Goal: Task Accomplishment & Management: Manage account settings

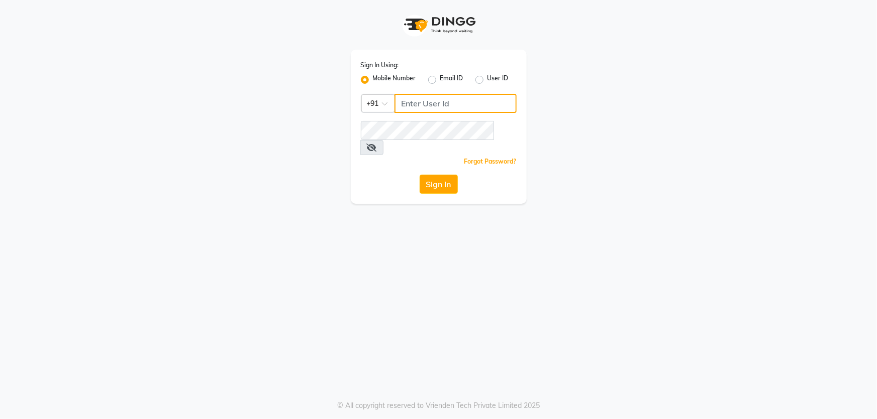
click at [430, 107] on input "Username" at bounding box center [455, 103] width 122 height 19
click at [383, 140] on span at bounding box center [371, 147] width 23 height 15
click at [377, 144] on icon at bounding box center [372, 148] width 10 height 8
click at [444, 175] on button "Sign In" at bounding box center [438, 184] width 38 height 19
click at [432, 175] on button "Sign In" at bounding box center [438, 184] width 38 height 19
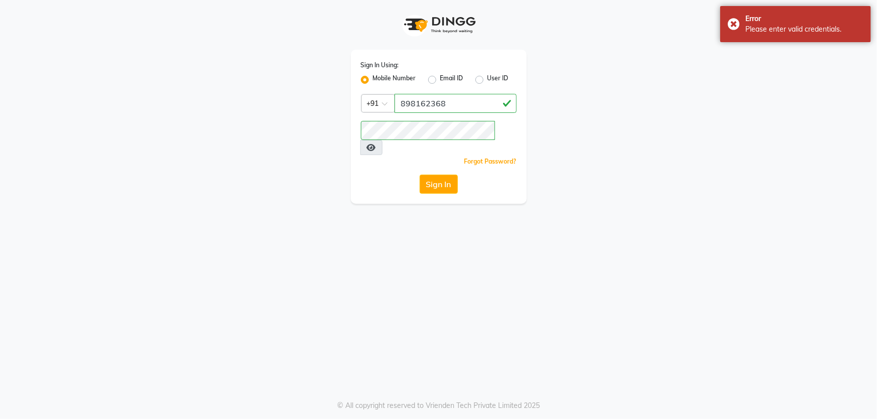
click at [451, 156] on div "Forgot Password?" at bounding box center [439, 161] width 156 height 11
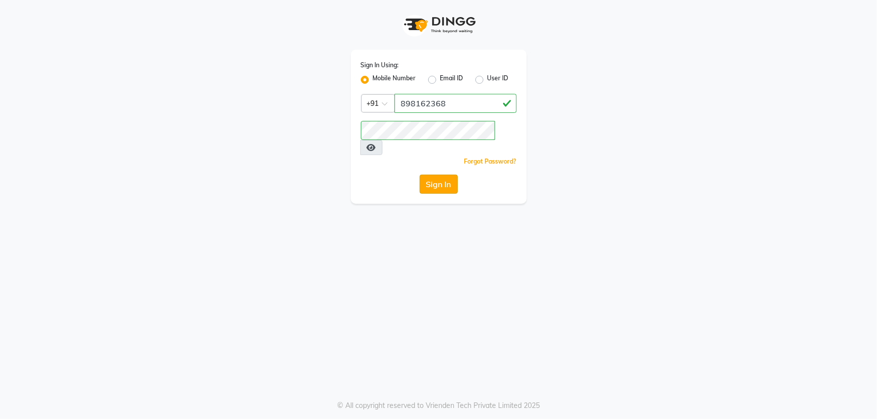
click at [445, 175] on button "Sign In" at bounding box center [438, 184] width 38 height 19
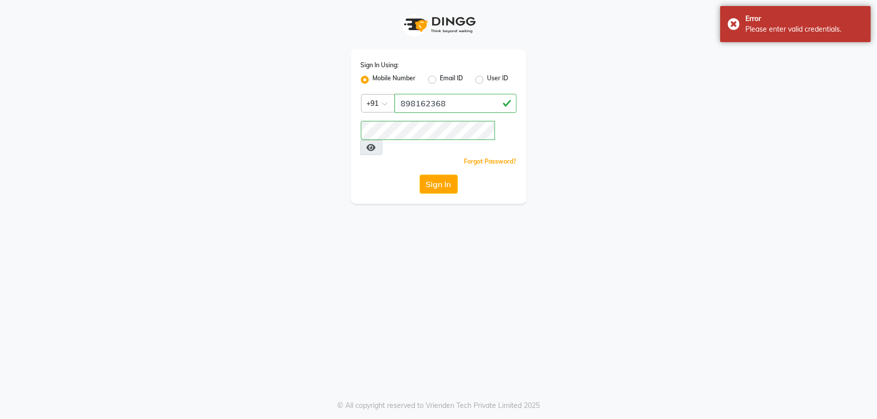
click at [429, 154] on div "Sign In Using: Mobile Number Email ID User ID Country Code × [PHONE_NUMBER] Rem…" at bounding box center [439, 127] width 176 height 154
click at [456, 107] on input "898162368" at bounding box center [455, 103] width 122 height 19
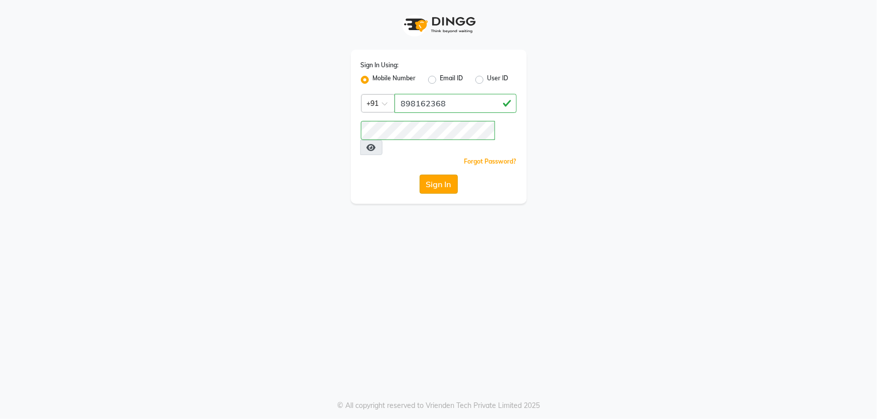
click at [438, 175] on button "Sign In" at bounding box center [438, 184] width 38 height 19
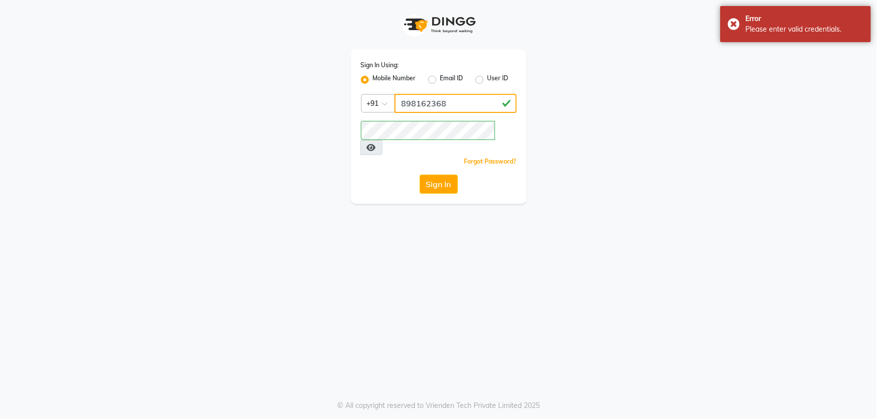
click at [450, 111] on input "898162368" at bounding box center [455, 103] width 122 height 19
click at [475, 112] on input "898162368" at bounding box center [455, 103] width 122 height 19
click at [463, 106] on input "898162368" at bounding box center [455, 103] width 122 height 19
type input "8"
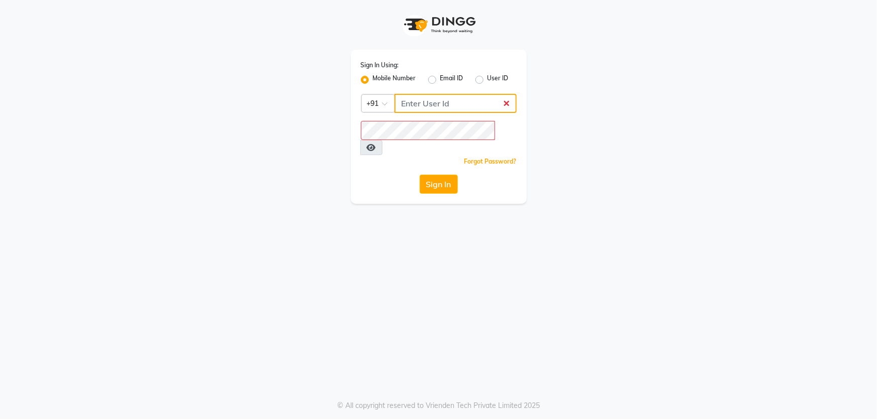
click at [427, 104] on input "Username" at bounding box center [455, 103] width 122 height 19
click at [457, 97] on input "Username" at bounding box center [455, 103] width 122 height 19
click at [436, 103] on input "Username" at bounding box center [455, 103] width 122 height 19
type input "8928162368"
click at [433, 175] on button "Sign In" at bounding box center [438, 184] width 38 height 19
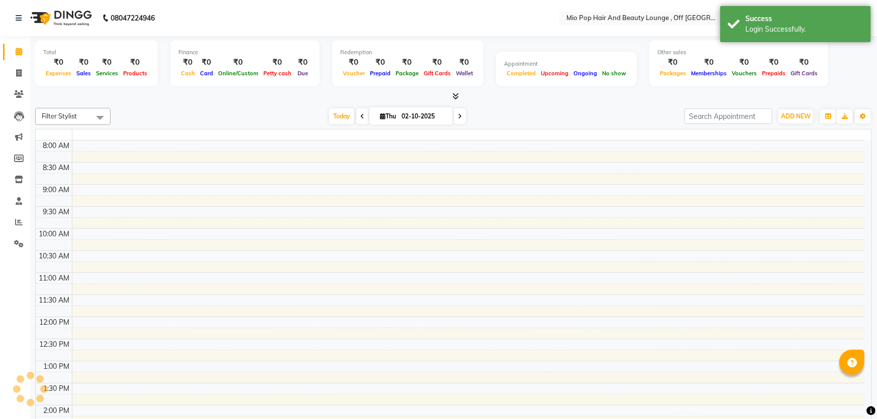
select select "en"
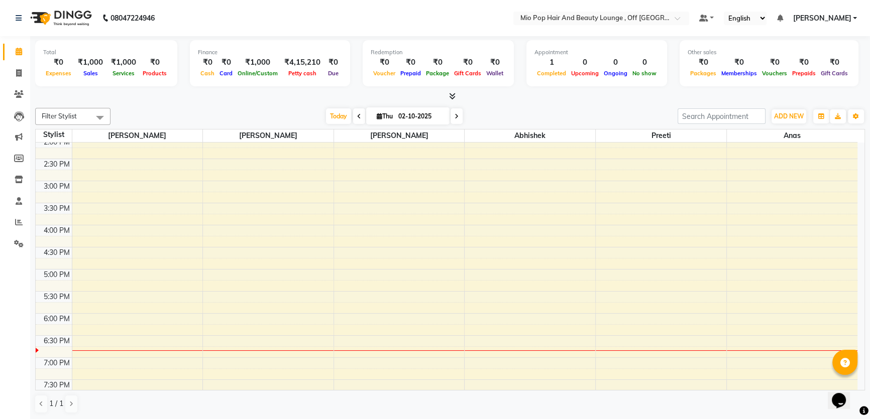
click at [95, 117] on span at bounding box center [100, 117] width 20 height 19
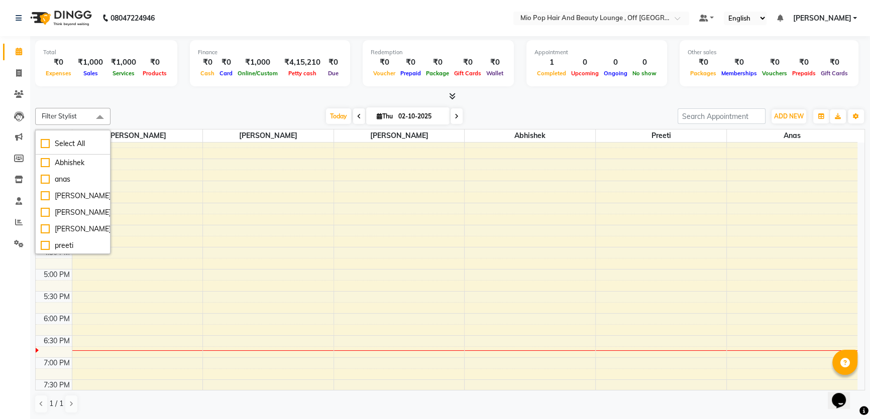
click at [98, 112] on span at bounding box center [100, 117] width 20 height 19
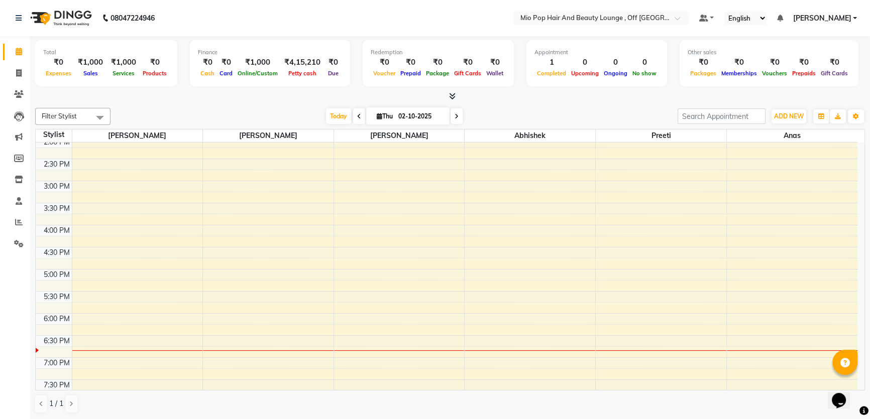
click at [98, 112] on span at bounding box center [100, 117] width 20 height 19
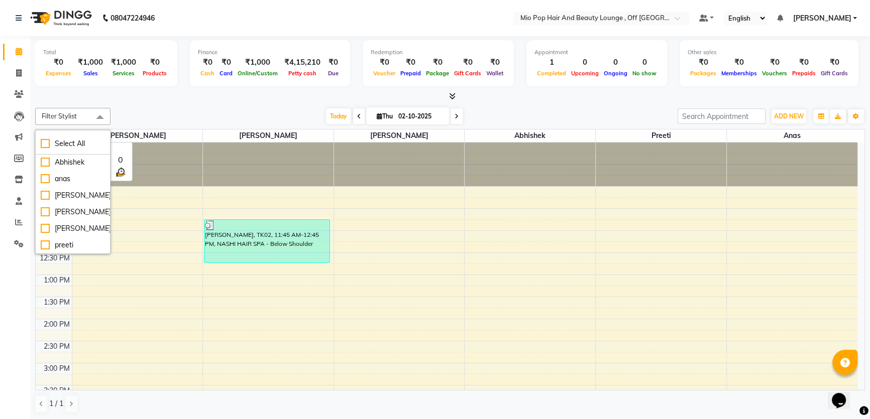
drag, startPoint x: 148, startPoint y: 134, endPoint x: 195, endPoint y: 94, distance: 61.3
click at [194, 95] on div at bounding box center [450, 96] width 830 height 11
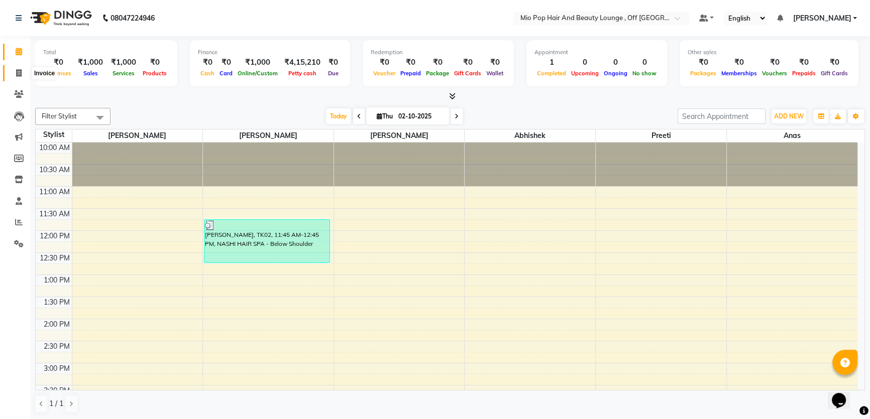
click at [19, 72] on icon at bounding box center [19, 73] width 6 height 8
select select "6567"
select select "service"
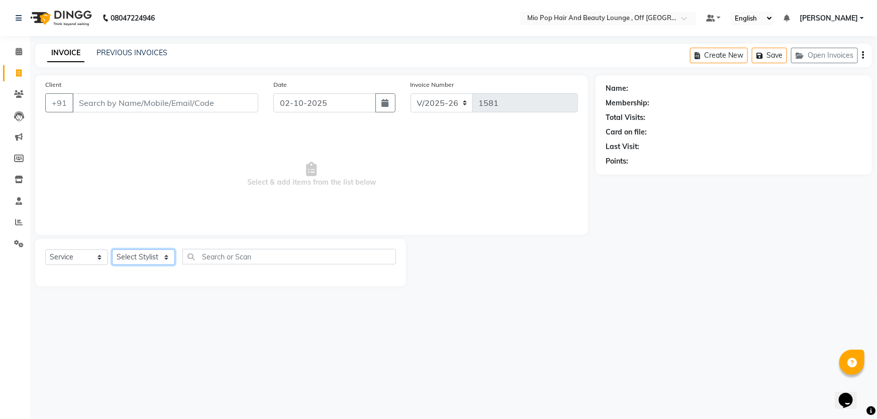
click at [150, 259] on select "Select Stylist Abhishek anas [PERSON_NAME] [PERSON_NAME] [PERSON_NAME] preeti […" at bounding box center [143, 258] width 63 height 16
click at [118, 196] on span "Select & add items from the list below" at bounding box center [311, 175] width 533 height 100
click at [135, 256] on select "Select Stylist Abhishek anas [PERSON_NAME] [PERSON_NAME] [PERSON_NAME] preeti […" at bounding box center [143, 258] width 63 height 16
click at [103, 197] on span "Select & add items from the list below" at bounding box center [311, 175] width 533 height 100
click at [78, 256] on select "Select Service Product Membership Package Voucher Prepaid Gift Card" at bounding box center [76, 258] width 63 height 16
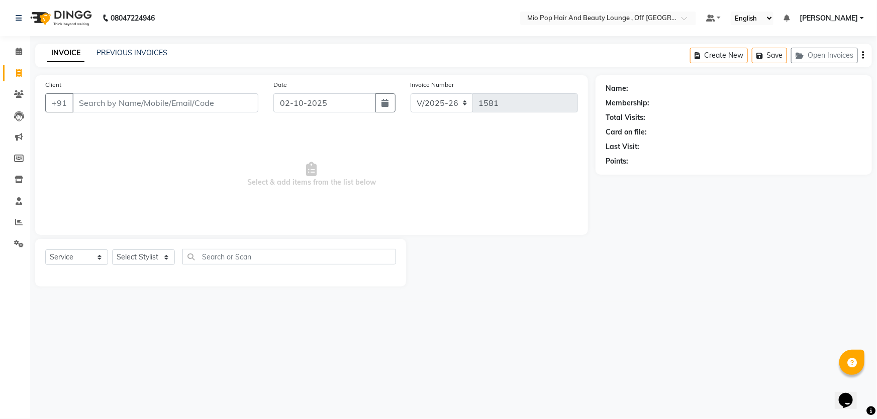
click at [228, 171] on span "Select & add items from the list below" at bounding box center [311, 175] width 533 height 100
click at [156, 251] on select "Select Stylist Abhishek anas [PERSON_NAME] [PERSON_NAME] [PERSON_NAME] preeti […" at bounding box center [143, 258] width 63 height 16
drag, startPoint x: 31, startPoint y: 310, endPoint x: 68, endPoint y: 315, distance: 37.5
click at [34, 311] on div "08047224946 Select Location × Mio Pop Hair And Beauty Lounge , Off New Link Roa…" at bounding box center [438, 209] width 877 height 419
drag, startPoint x: 162, startPoint y: 253, endPoint x: 155, endPoint y: 254, distance: 7.7
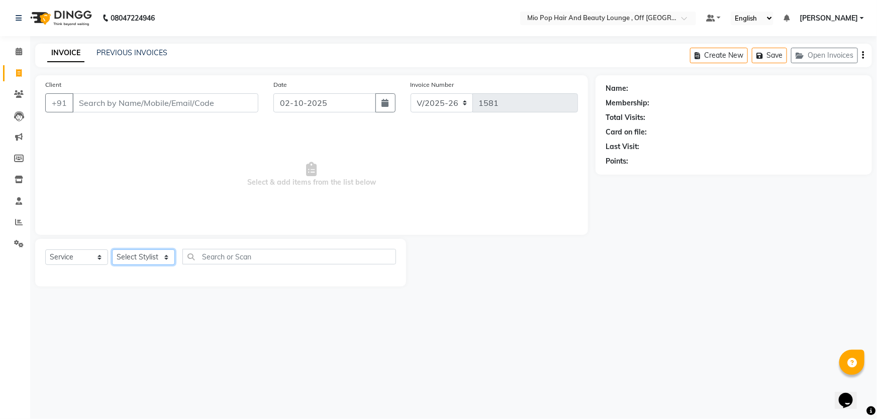
click at [162, 253] on select "Select Stylist Abhishek anas [PERSON_NAME] [PERSON_NAME] [PERSON_NAME] preeti […" at bounding box center [143, 258] width 63 height 16
select select "55180"
click at [112, 250] on select "Select Stylist Abhishek anas [PERSON_NAME] [PERSON_NAME] [PERSON_NAME] preeti […" at bounding box center [143, 258] width 63 height 16
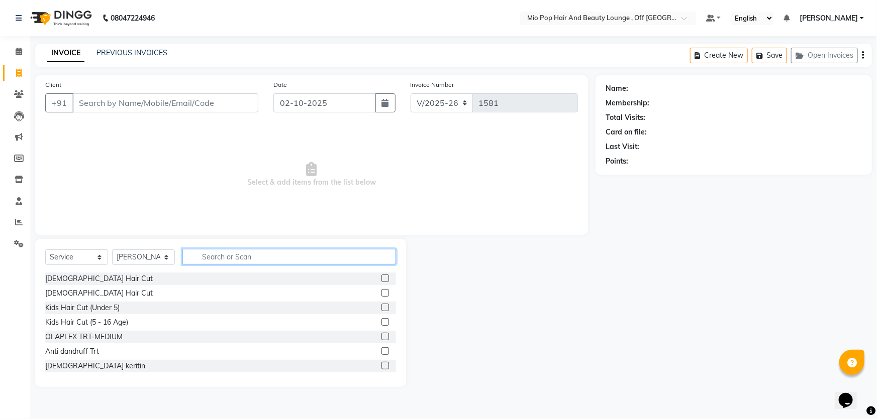
click at [216, 255] on input "text" at bounding box center [289, 257] width 214 height 16
click at [224, 258] on input "text" at bounding box center [289, 257] width 214 height 16
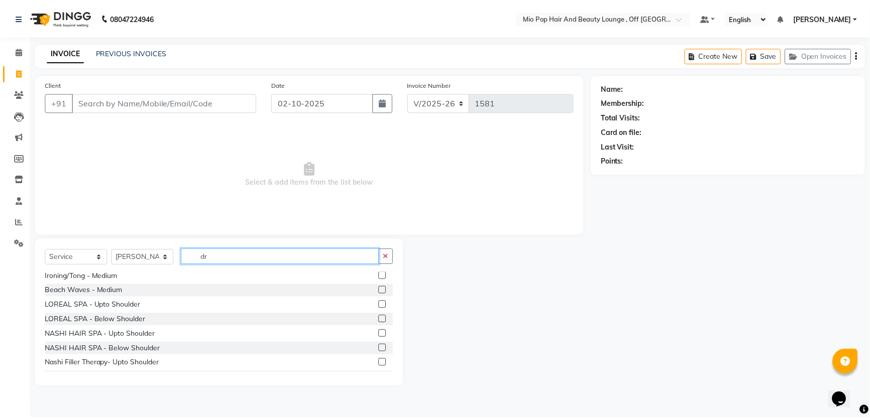
scroll to position [0, 0]
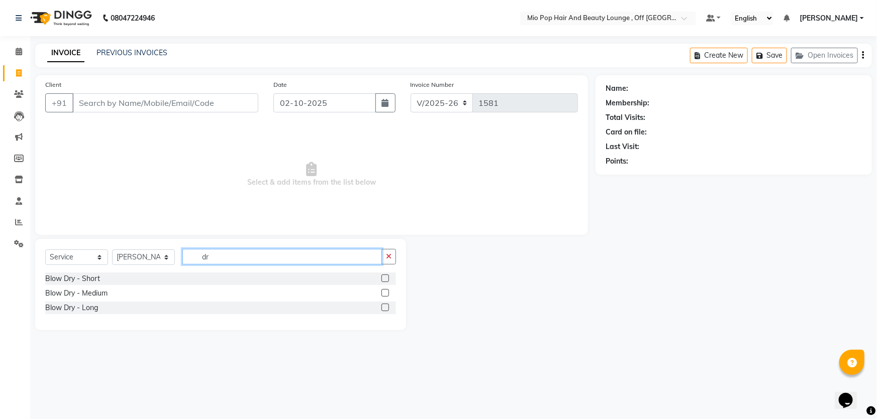
type input "d"
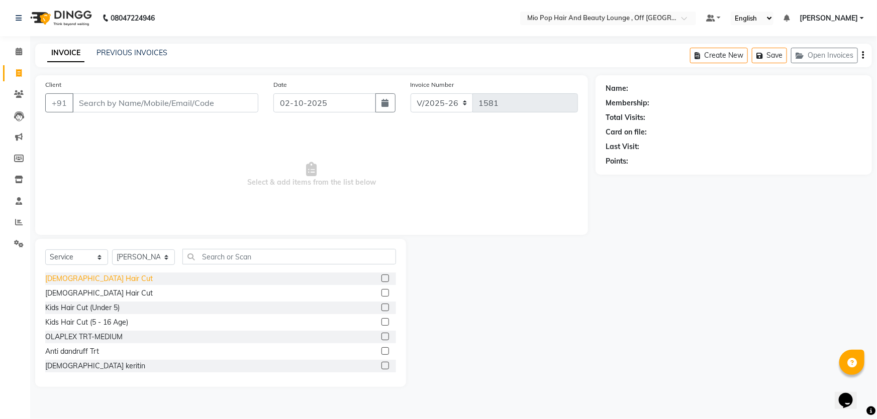
click at [88, 277] on div "[DEMOGRAPHIC_DATA] Hair Cut" at bounding box center [99, 279] width 108 height 11
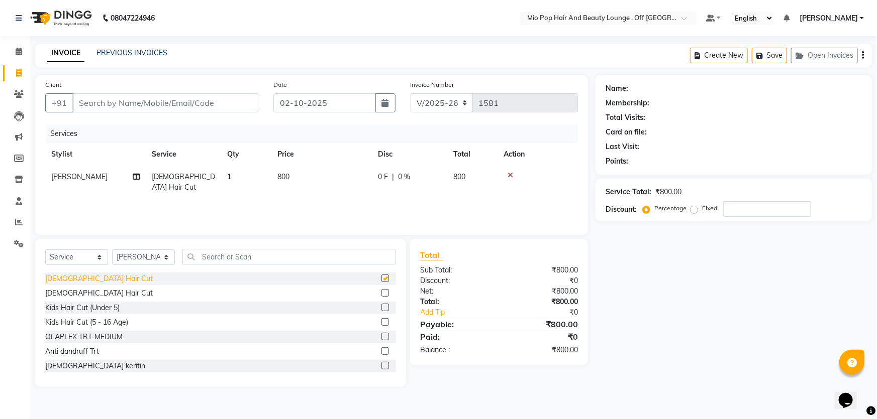
checkbox input "false"
click at [176, 96] on input "Client" at bounding box center [165, 102] width 186 height 19
type input "7"
type input "0"
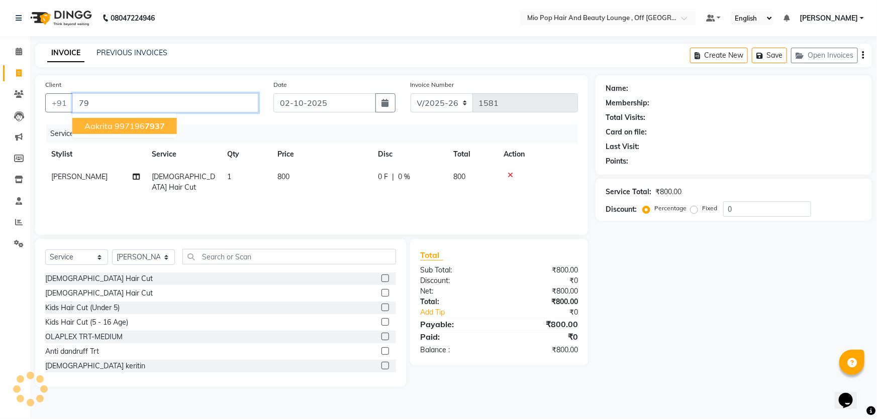
type input "7"
drag, startPoint x: 148, startPoint y: 127, endPoint x: 149, endPoint y: 120, distance: 7.1
click at [151, 124] on ngb-highlight "7906828 938" at bounding box center [177, 126] width 52 height 10
type input "7906828938"
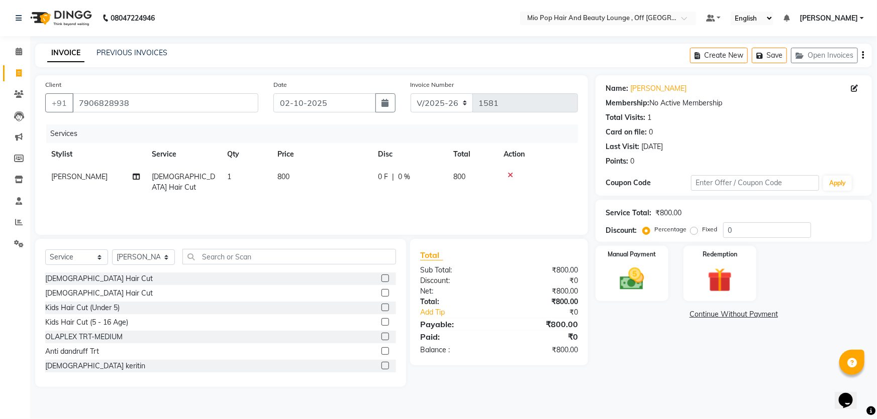
drag, startPoint x: 290, startPoint y: 177, endPoint x: 308, endPoint y: 174, distance: 18.9
click at [290, 177] on td "800" at bounding box center [321, 182] width 100 height 33
select select "55180"
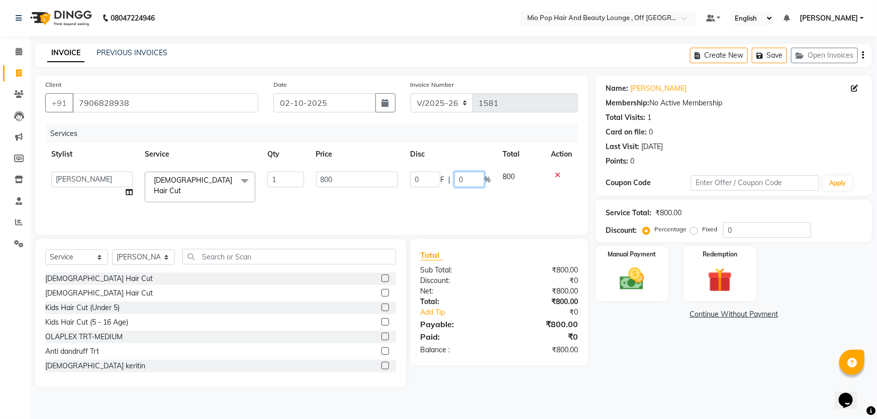
click at [469, 180] on input "0" at bounding box center [469, 180] width 30 height 16
type input "50"
click at [488, 198] on div "Services Stylist Service Qty Price Disc Total Action Abhishek anas [PERSON_NAME…" at bounding box center [311, 175] width 533 height 100
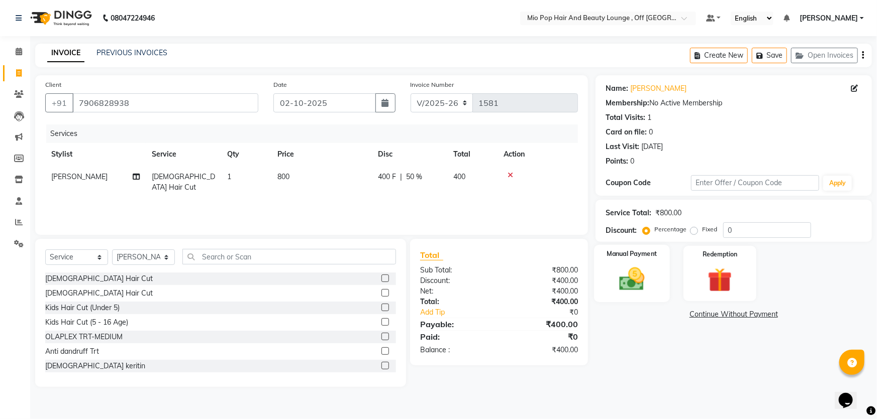
click at [638, 266] on img at bounding box center [631, 279] width 41 height 29
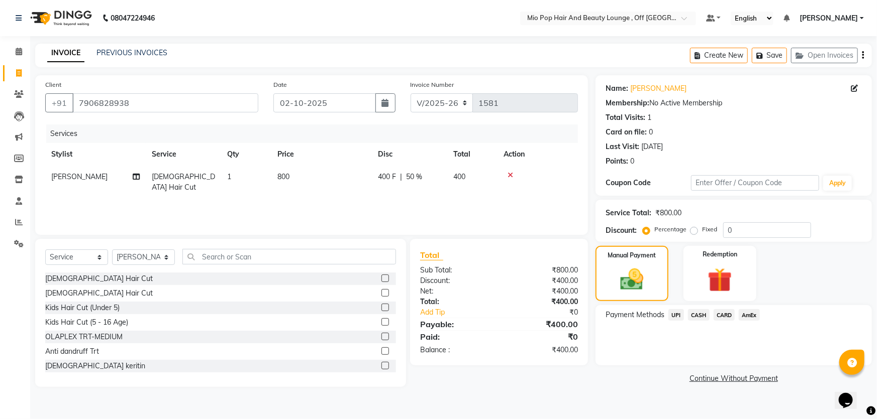
click at [676, 319] on span "UPI" at bounding box center [676, 315] width 16 height 12
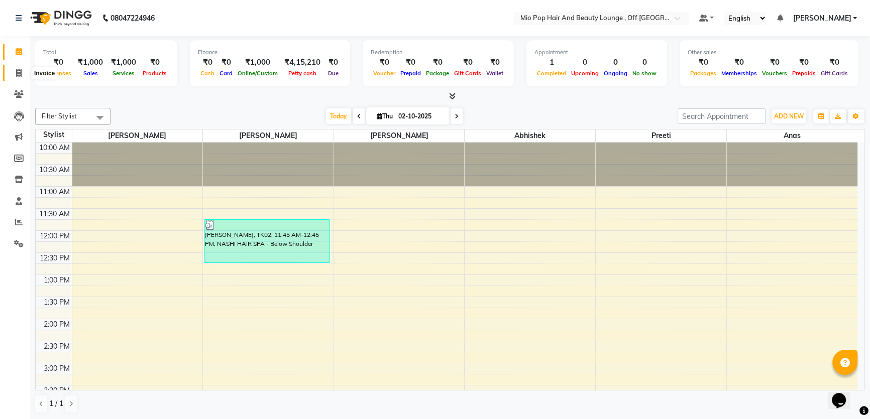
click at [18, 72] on icon at bounding box center [19, 73] width 6 height 8
select select "service"
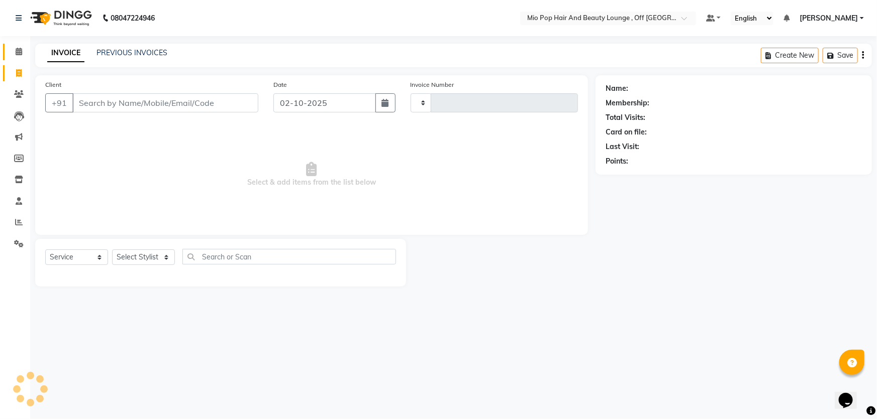
type input "1581"
select select "6567"
click at [18, 52] on icon at bounding box center [19, 52] width 7 height 8
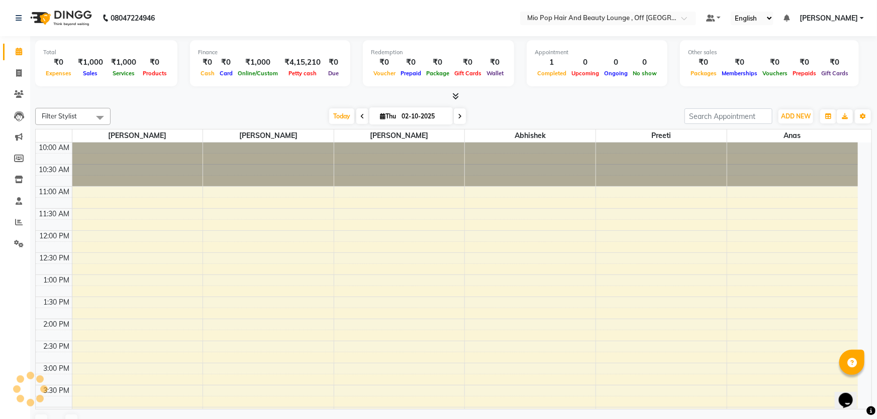
click at [94, 117] on span at bounding box center [100, 117] width 20 height 19
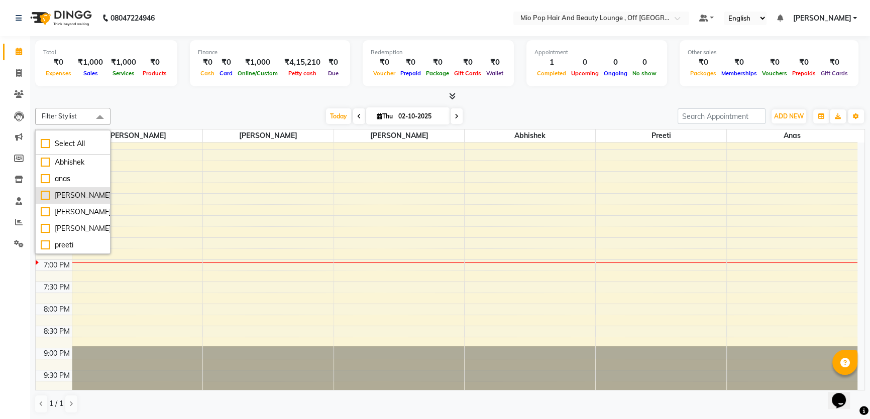
scroll to position [21, 0]
click at [60, 112] on span "Filter Stylist" at bounding box center [59, 116] width 35 height 8
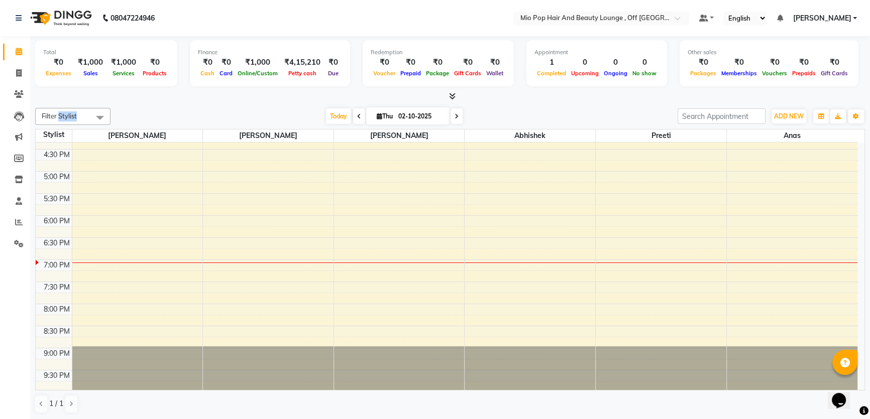
click at [60, 112] on span "Filter Stylist" at bounding box center [59, 116] width 35 height 8
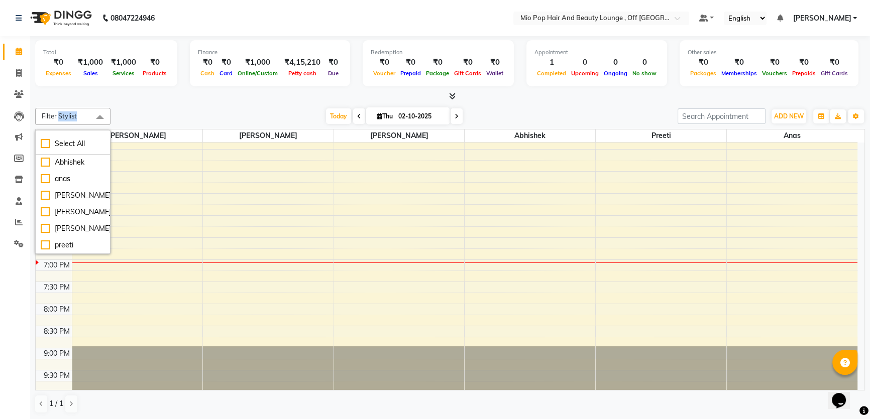
click at [60, 112] on span "Filter Stylist" at bounding box center [59, 116] width 35 height 8
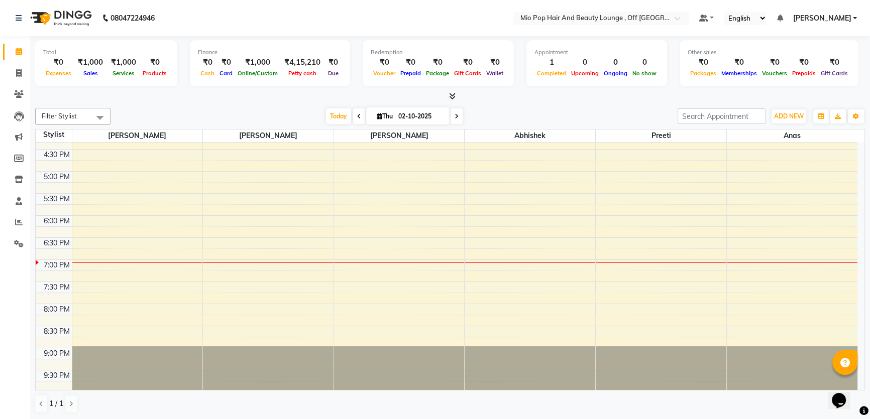
click at [60, 112] on span "Filter Stylist" at bounding box center [59, 116] width 35 height 8
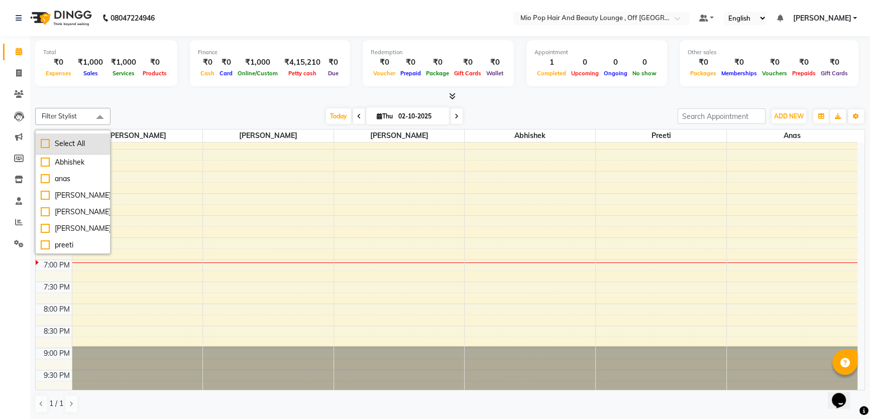
click at [51, 144] on div "Select All" at bounding box center [73, 144] width 64 height 11
checkbox input "true"
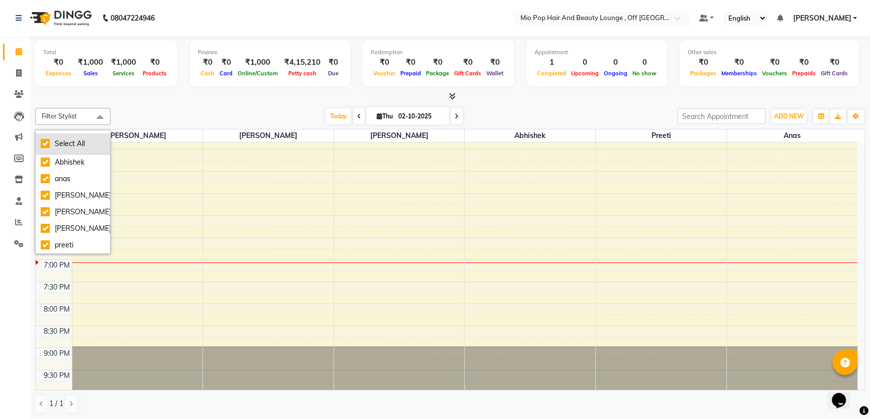
checkbox input "true"
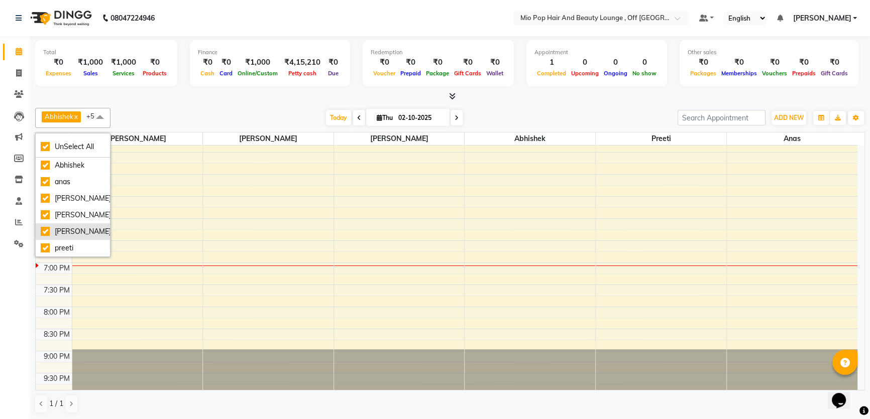
scroll to position [0, 0]
click at [57, 210] on div "[PERSON_NAME]" at bounding box center [73, 215] width 64 height 11
checkbox input "false"
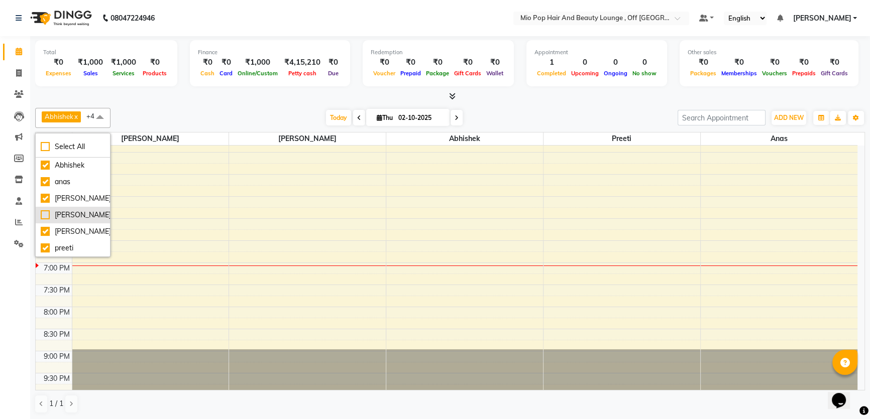
click at [54, 210] on div "[PERSON_NAME]" at bounding box center [73, 215] width 64 height 11
checkbox input "true"
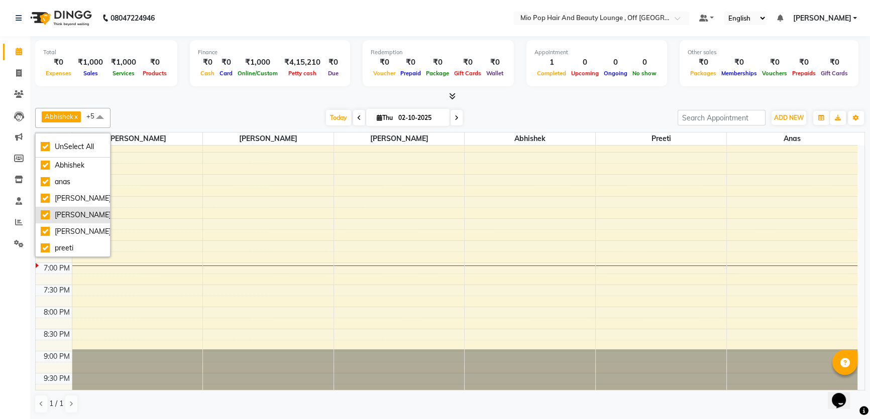
click at [54, 210] on div "[PERSON_NAME]" at bounding box center [73, 215] width 64 height 11
checkbox input "false"
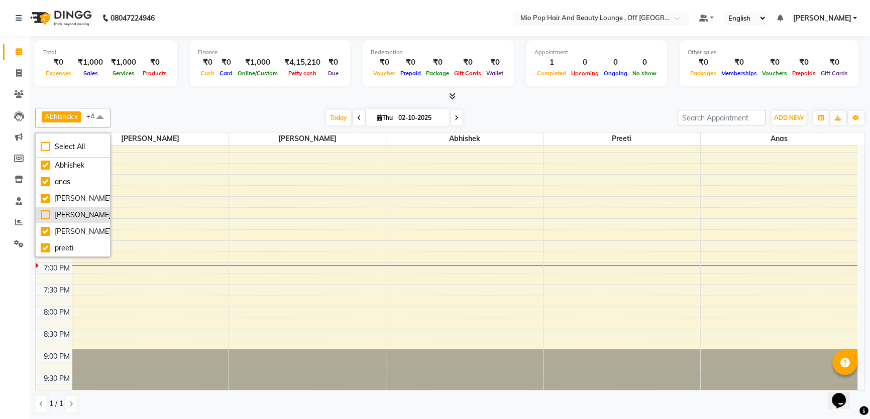
click at [59, 210] on div "[PERSON_NAME]" at bounding box center [73, 215] width 64 height 11
checkbox input "true"
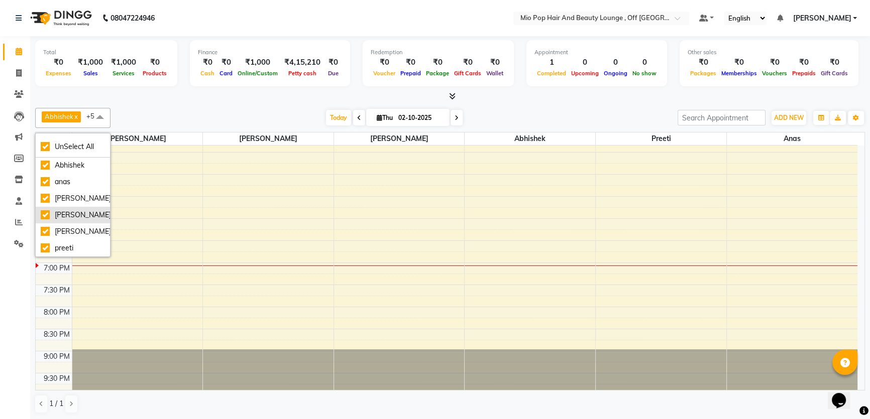
click at [58, 210] on div "[PERSON_NAME]" at bounding box center [73, 215] width 64 height 11
checkbox input "false"
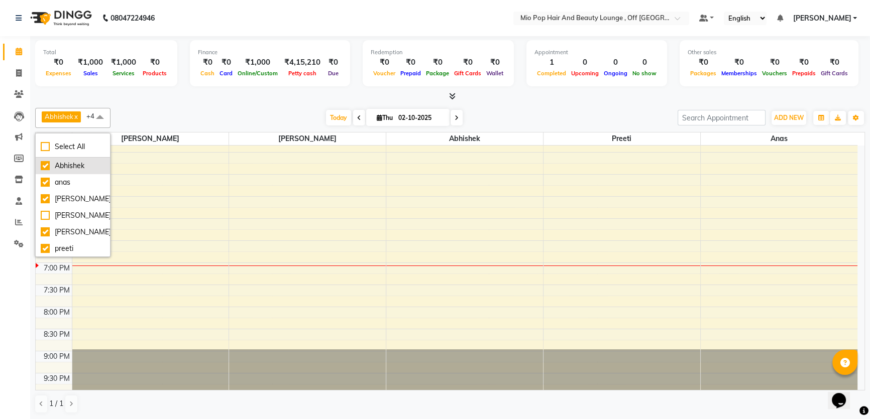
click at [72, 169] on div "Abhishek" at bounding box center [73, 166] width 64 height 11
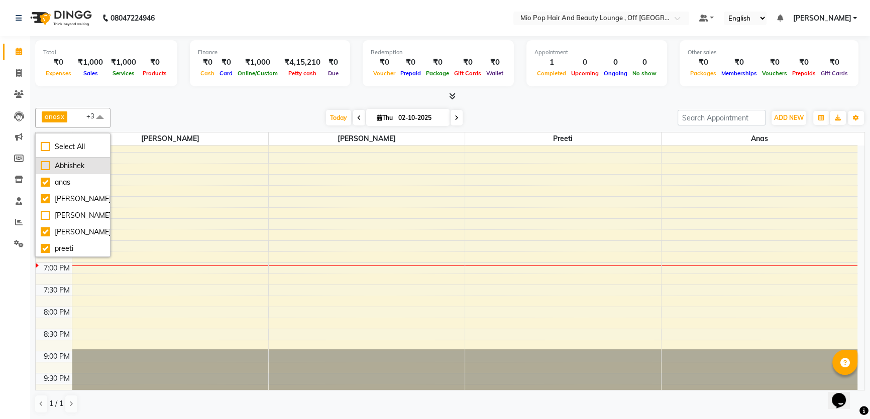
click at [71, 168] on div "Abhishek" at bounding box center [73, 166] width 64 height 11
checkbox input "true"
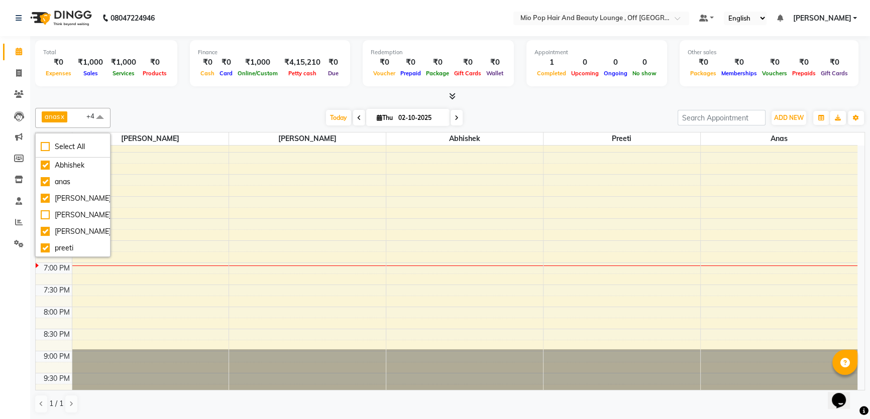
click at [156, 108] on div "anas x [PERSON_NAME] x [PERSON_NAME] x preeti x Abhishek x +4 Select All Abhish…" at bounding box center [450, 118] width 830 height 20
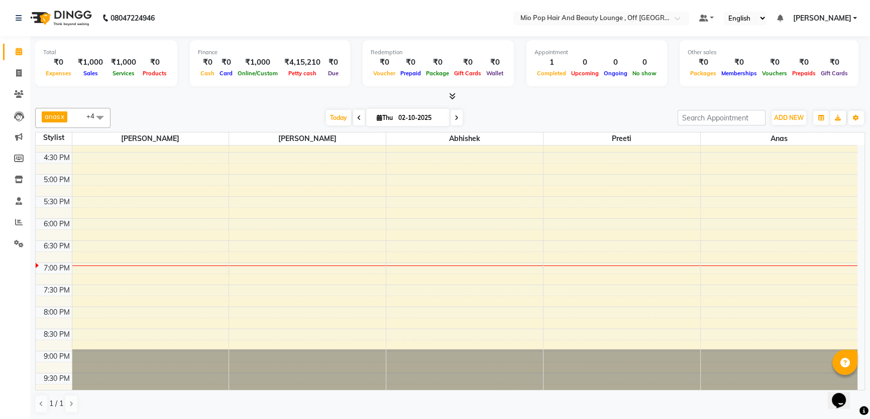
click at [94, 111] on span at bounding box center [100, 117] width 20 height 19
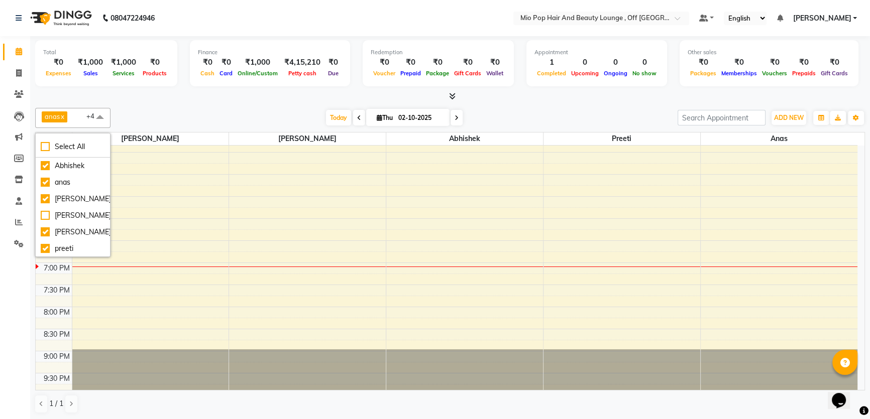
click at [101, 113] on span at bounding box center [100, 117] width 20 height 19
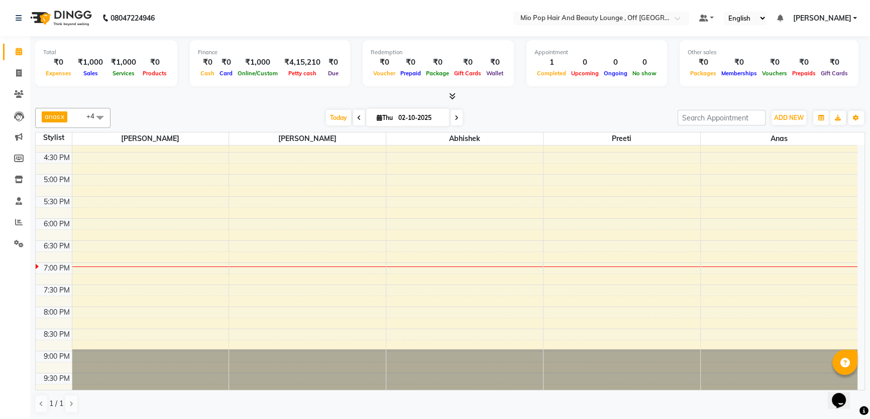
drag, startPoint x: 92, startPoint y: 112, endPoint x: 82, endPoint y: 112, distance: 9.5
click at [91, 112] on span at bounding box center [100, 117] width 20 height 19
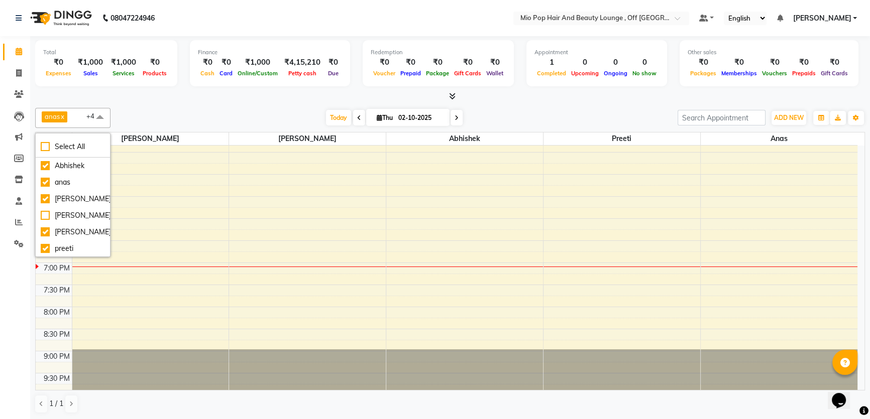
click at [74, 112] on span "anas x [PERSON_NAME] x [PERSON_NAME] x preeti x Abhishek x +4" at bounding box center [72, 118] width 75 height 20
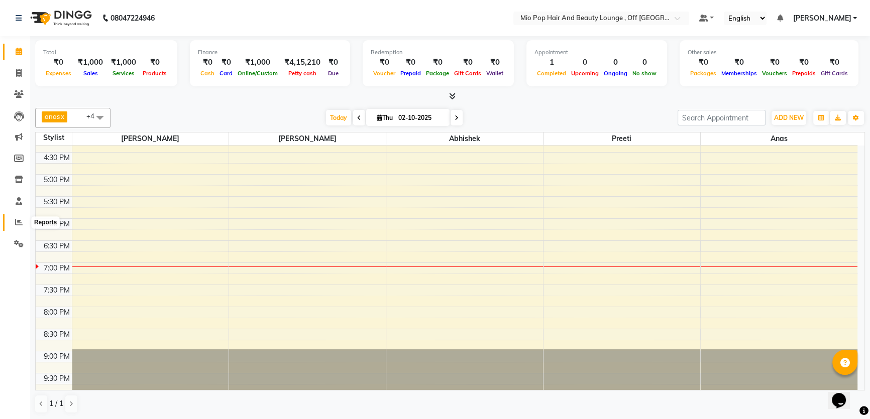
click at [20, 220] on icon at bounding box center [19, 223] width 8 height 8
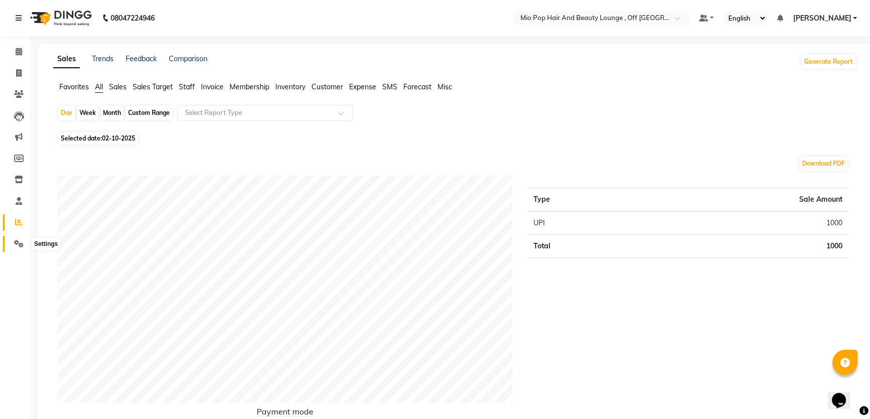
click at [15, 245] on icon at bounding box center [19, 244] width 10 height 8
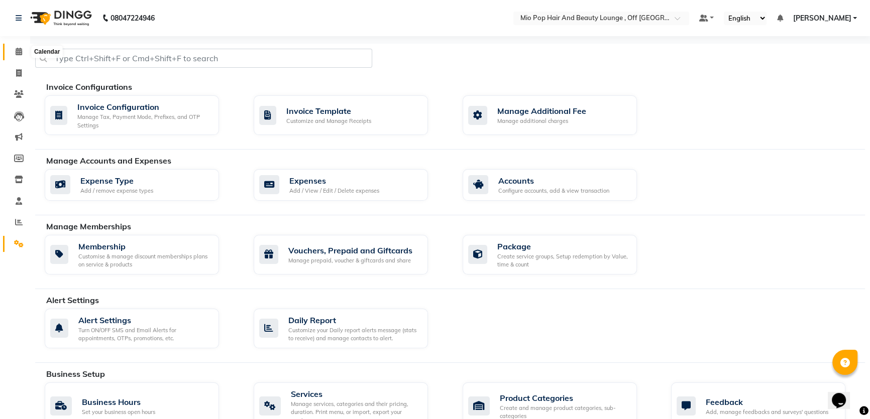
click at [18, 53] on icon at bounding box center [19, 52] width 7 height 8
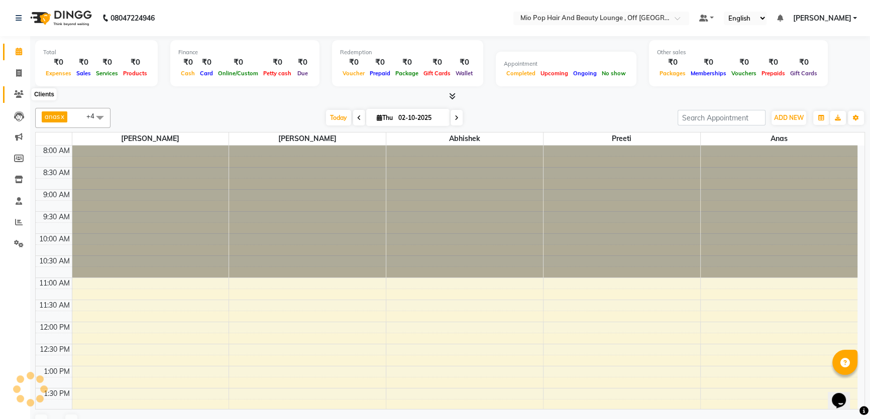
click at [19, 93] on icon at bounding box center [19, 94] width 10 height 8
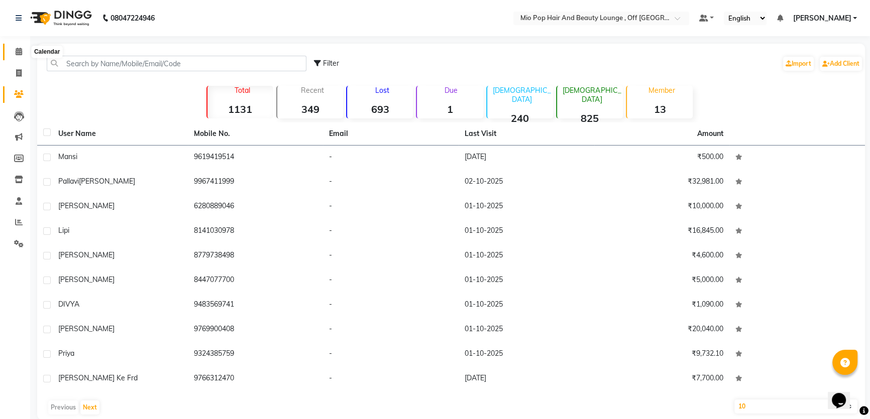
click at [22, 48] on span at bounding box center [19, 52] width 18 height 12
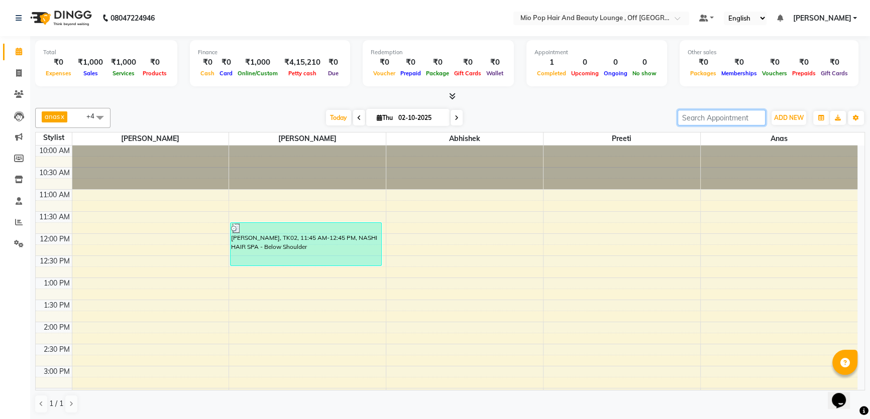
click at [742, 120] on input "search" at bounding box center [722, 118] width 88 height 16
click at [797, 117] on span "ADD NEW" at bounding box center [789, 118] width 30 height 8
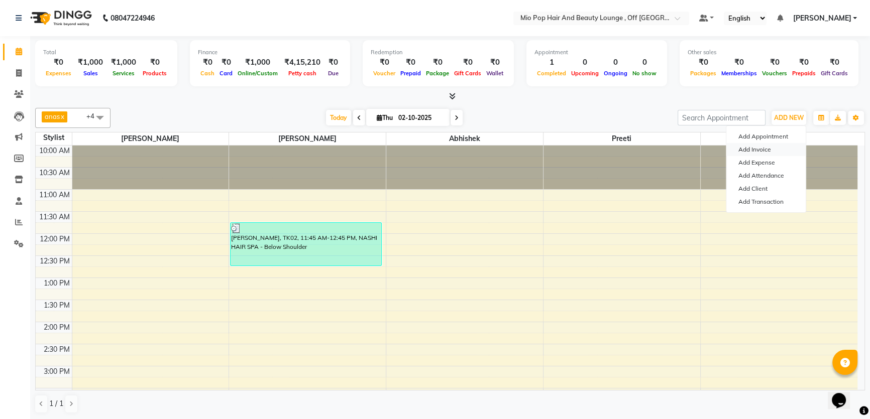
click at [765, 147] on link "Add Invoice" at bounding box center [765, 149] width 79 height 13
select select "6567"
select select "service"
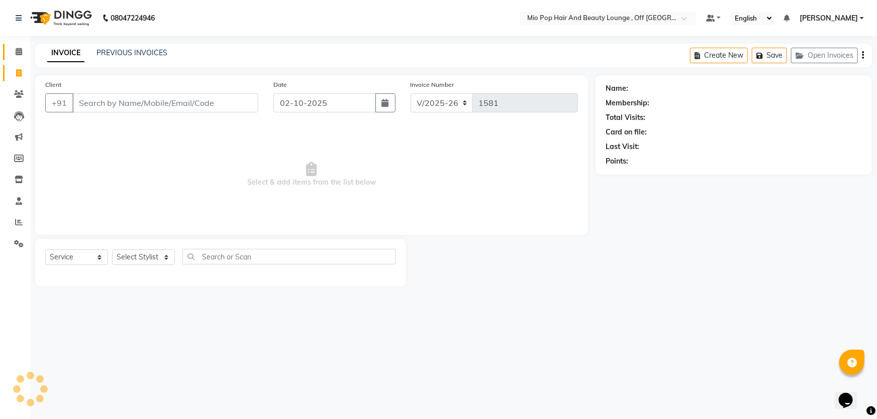
click at [19, 55] on span at bounding box center [19, 52] width 18 height 12
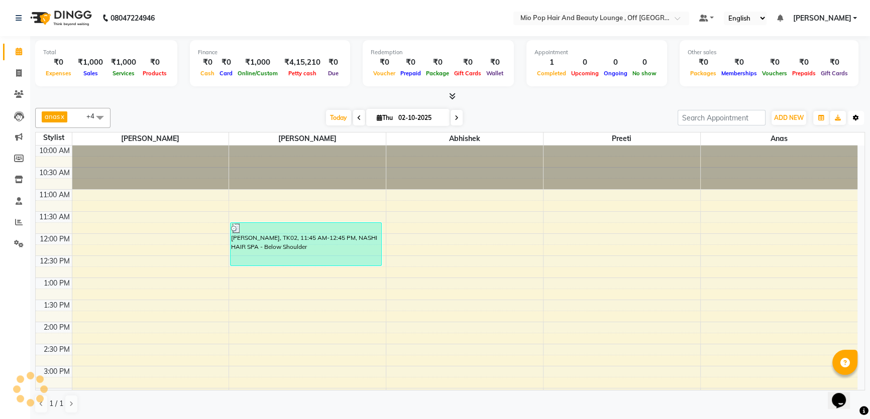
click at [858, 119] on icon "button" at bounding box center [856, 118] width 6 height 6
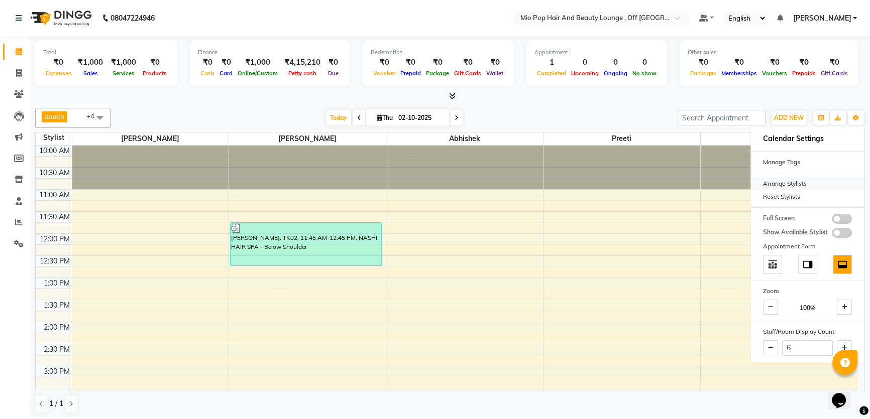
click at [782, 185] on div "Arrange Stylists" at bounding box center [807, 183] width 113 height 13
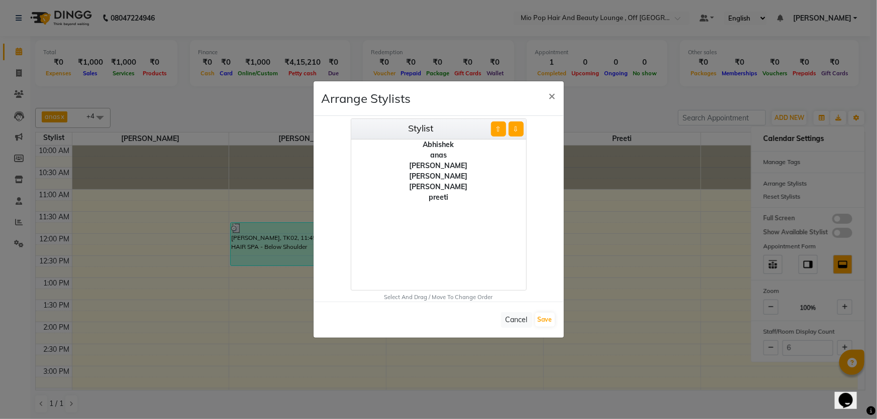
click at [603, 90] on ngb-modal-window "Arrange Stylists × Stylist ⇧ ⇩ Abhishek anas [PERSON_NAME] [PERSON_NAME] [PERSO…" at bounding box center [438, 209] width 877 height 419
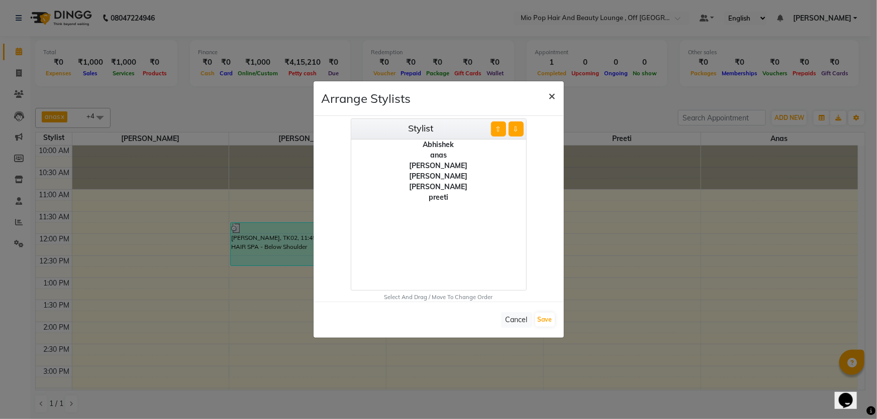
click at [553, 94] on span "×" at bounding box center [552, 95] width 7 height 15
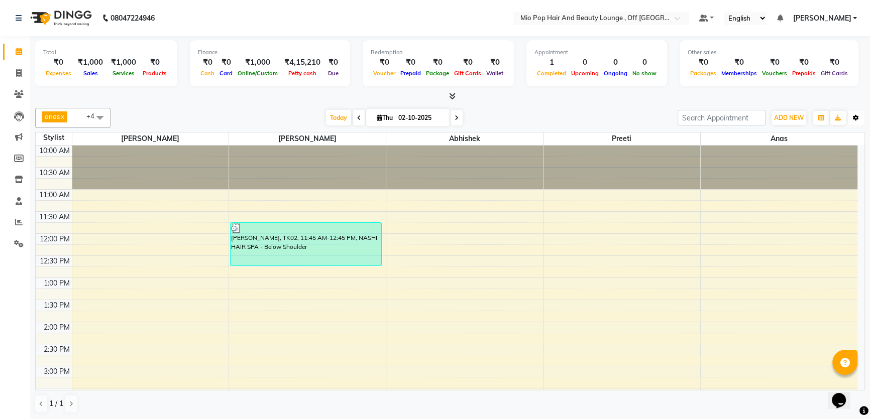
click at [860, 118] on button "Toggle Dropdown" at bounding box center [856, 118] width 16 height 14
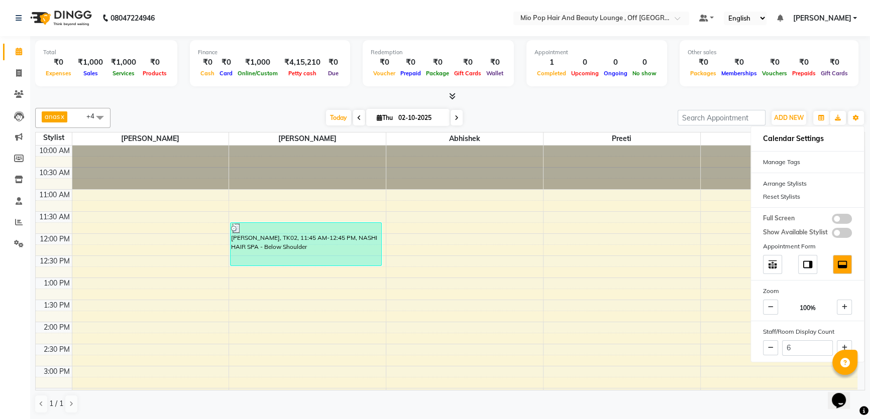
click at [548, 97] on div at bounding box center [450, 96] width 830 height 11
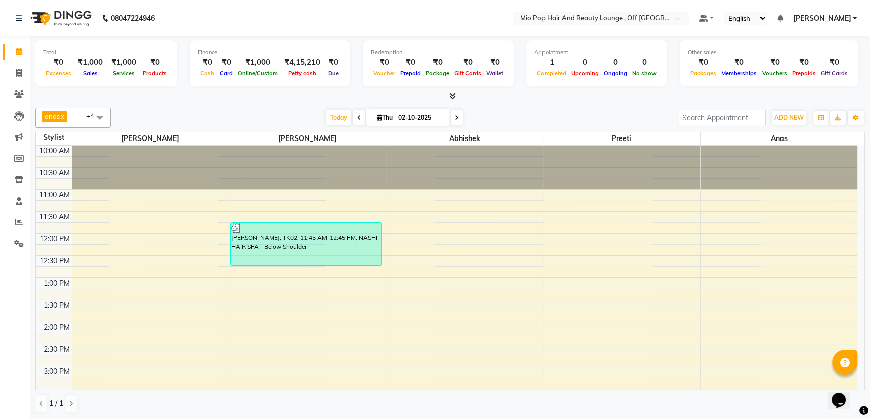
click at [22, 63] on li "Invoice" at bounding box center [15, 74] width 30 height 22
click at [15, 74] on span at bounding box center [19, 74] width 18 height 12
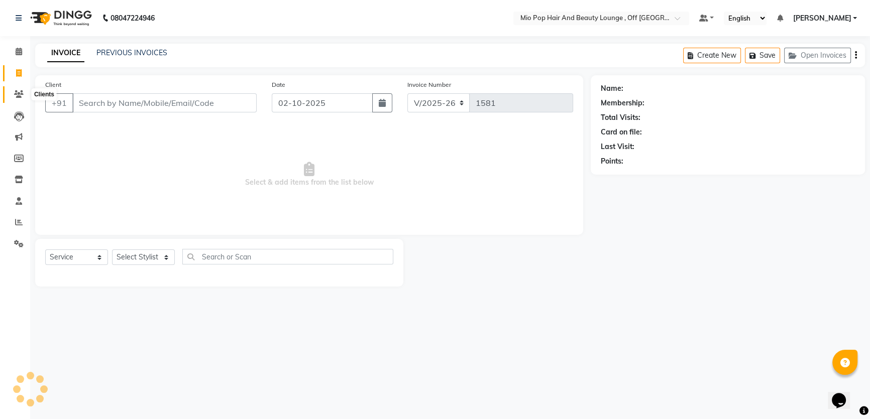
click at [13, 95] on span at bounding box center [19, 95] width 18 height 12
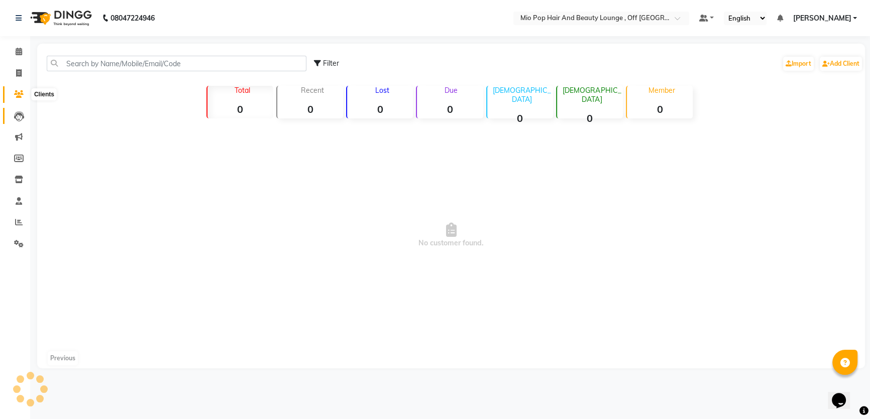
click at [14, 115] on icon at bounding box center [19, 117] width 10 height 10
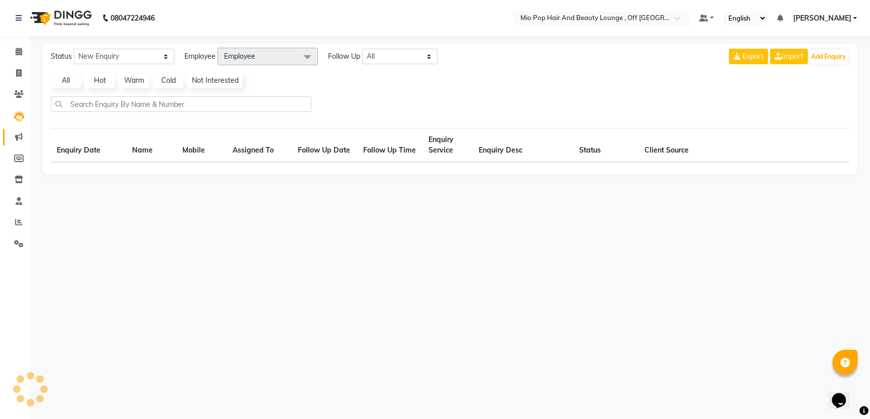
click at [17, 129] on li "Marketing" at bounding box center [15, 138] width 30 height 22
click at [24, 157] on span at bounding box center [19, 159] width 18 height 12
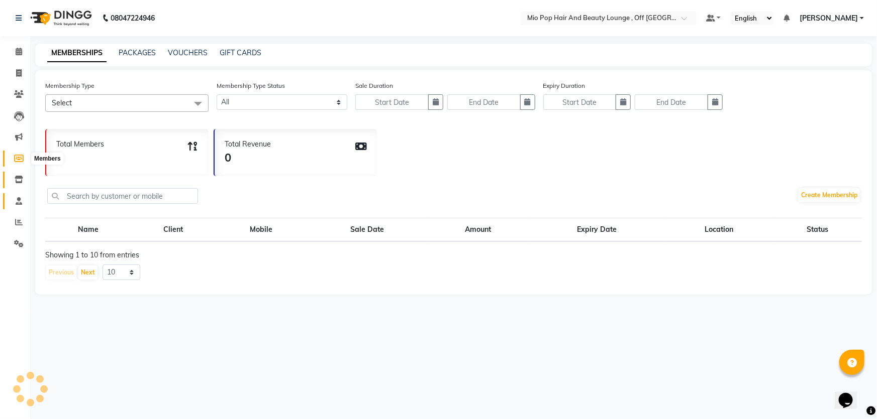
click at [27, 176] on span at bounding box center [19, 180] width 18 height 12
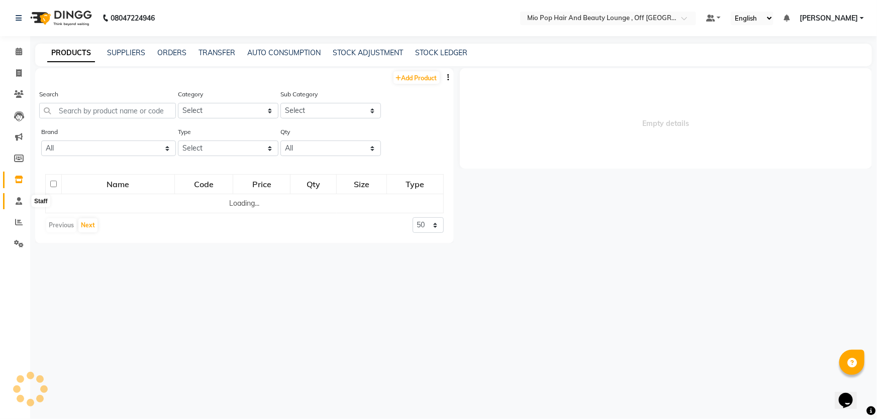
select select
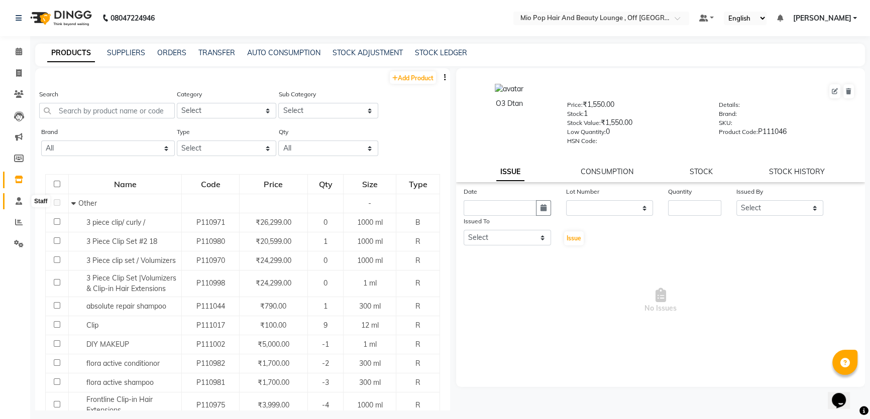
click at [19, 200] on icon at bounding box center [19, 201] width 7 height 8
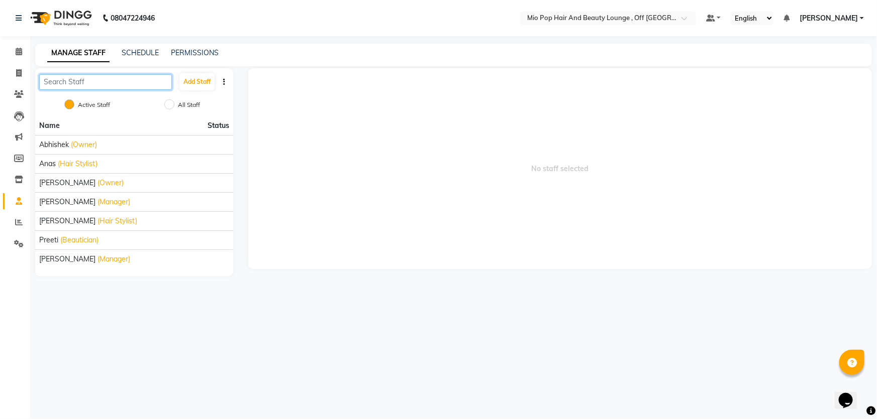
click at [113, 80] on input "text" at bounding box center [105, 82] width 133 height 16
click at [187, 82] on button "Add Staff" at bounding box center [196, 81] width 35 height 17
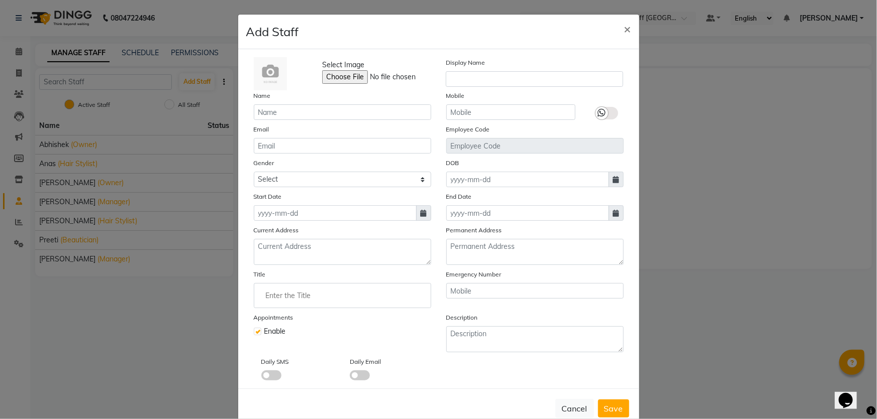
click at [175, 320] on ngb-modal-window "Add Staff × Select Image Display Name Name Mobile Email Employee Code Gender Se…" at bounding box center [438, 209] width 877 height 419
click at [627, 28] on span "×" at bounding box center [627, 28] width 7 height 15
checkbox input "false"
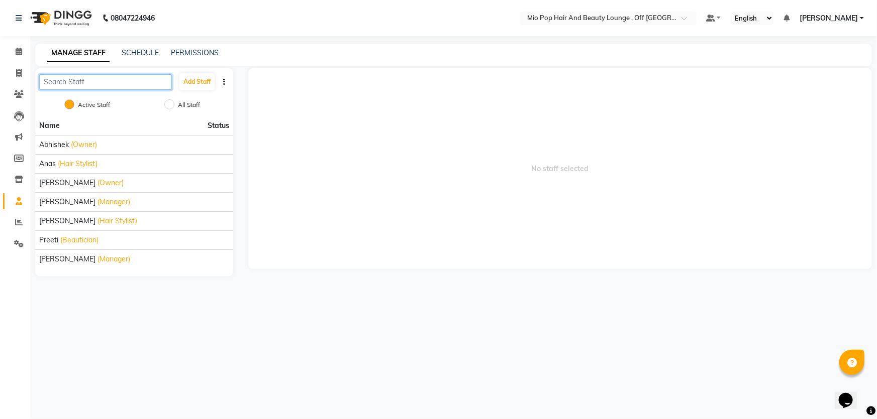
click at [47, 83] on input "text" at bounding box center [105, 82] width 133 height 16
click at [206, 83] on button "Add Staff" at bounding box center [196, 81] width 35 height 17
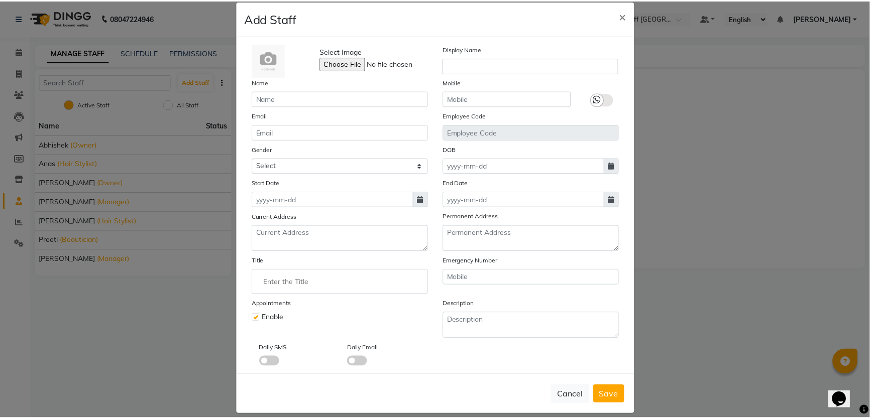
scroll to position [25, 0]
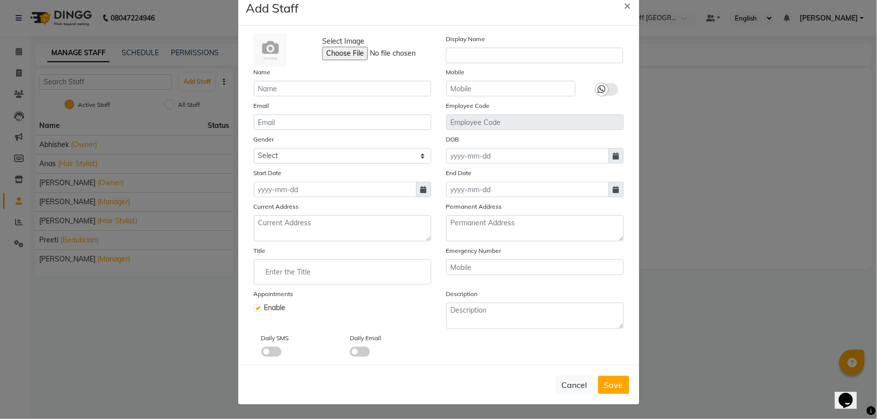
click at [742, 355] on ngb-modal-window "Add Staff × Select Image Display Name Name Mobile Email Employee Code Gender Se…" at bounding box center [438, 209] width 877 height 419
click at [588, 382] on button "Cancel" at bounding box center [574, 385] width 39 height 19
checkbox input "false"
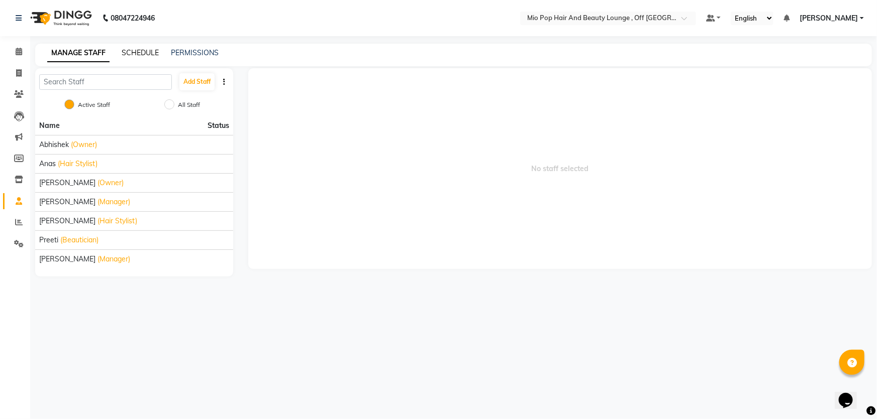
click at [130, 52] on link "SCHEDULE" at bounding box center [140, 52] width 37 height 9
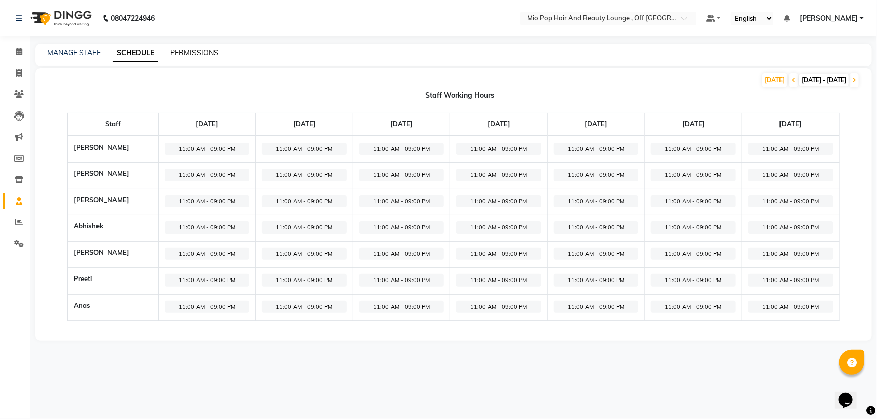
click at [200, 50] on link "PERMISSIONS" at bounding box center [194, 52] width 48 height 9
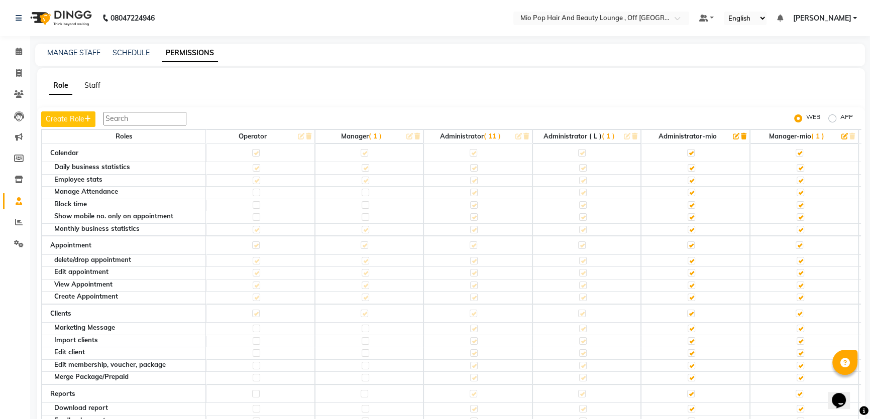
click at [91, 84] on link "Staff" at bounding box center [92, 85] width 16 height 9
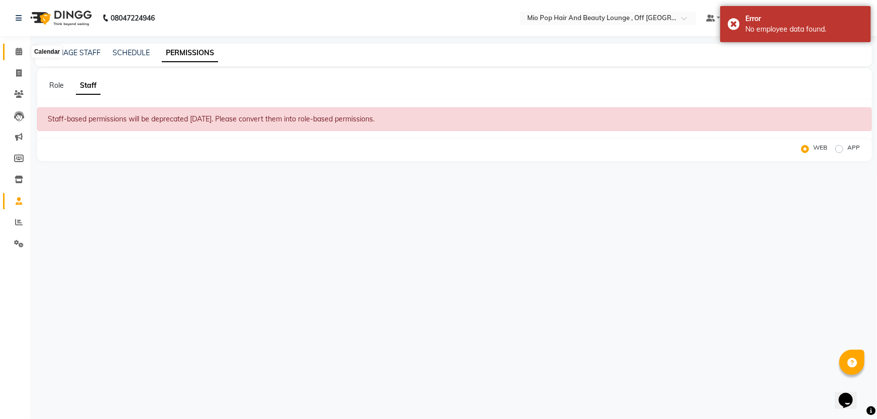
click at [13, 54] on span at bounding box center [19, 52] width 18 height 12
